Goal: Information Seeking & Learning: Learn about a topic

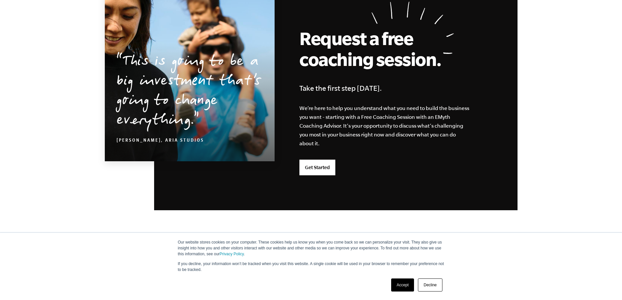
scroll to position [1712, 0]
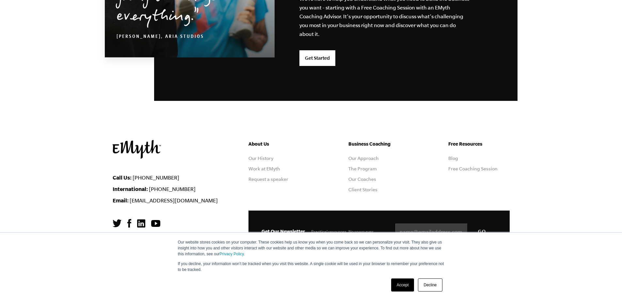
click at [361, 169] on link "The Program" at bounding box center [362, 168] width 28 height 5
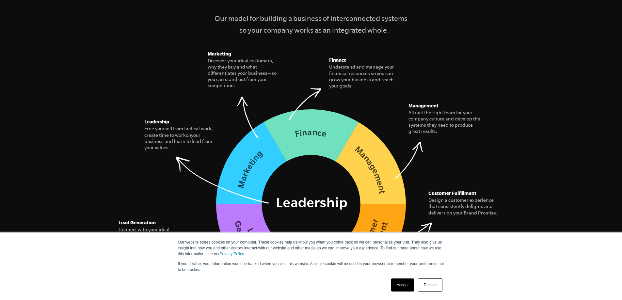
scroll to position [904, 0]
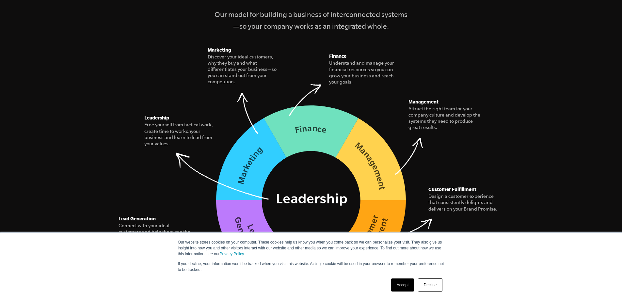
drag, startPoint x: 624, startPoint y: 15, endPoint x: 627, endPoint y: 90, distance: 74.8
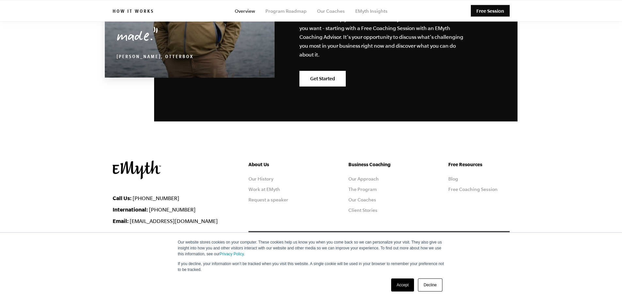
scroll to position [3185, 0]
